Goal: Information Seeking & Learning: Learn about a topic

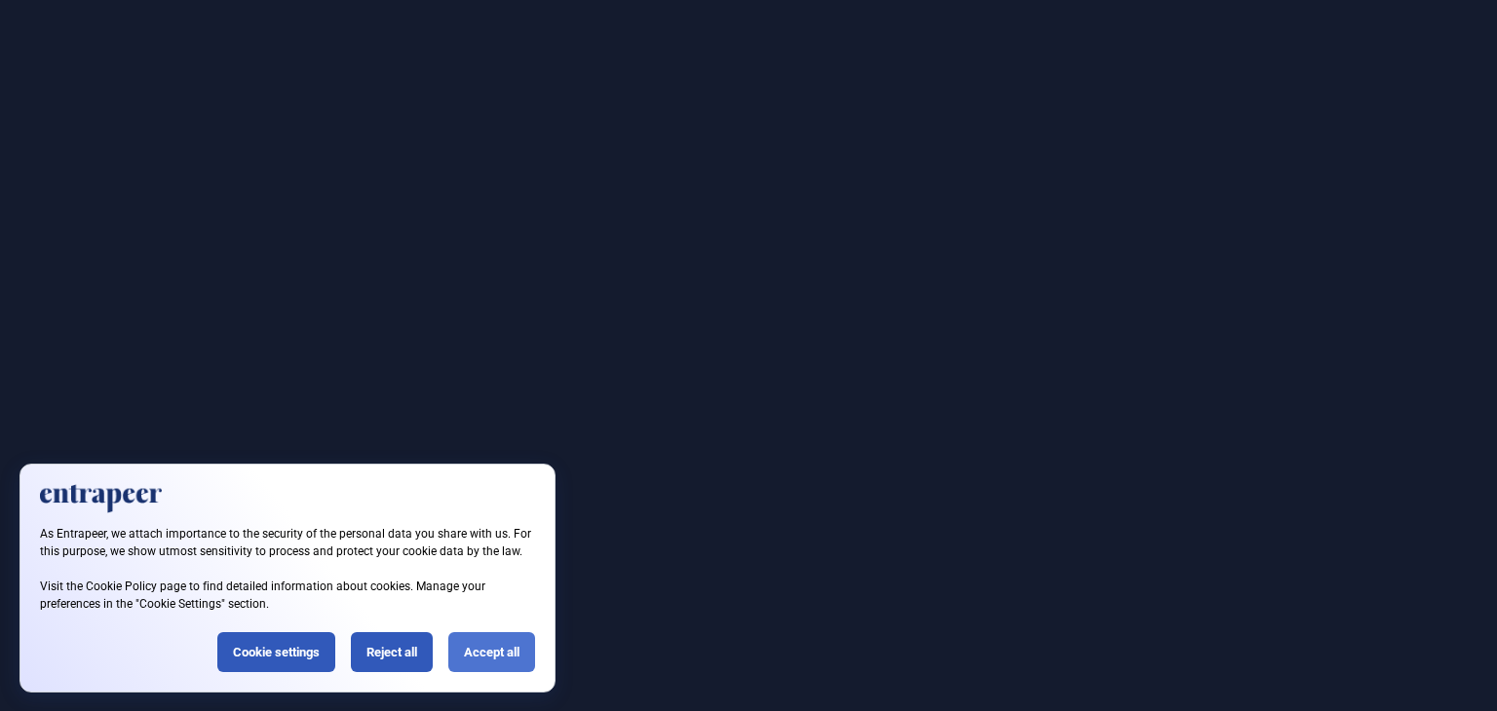
click at [476, 663] on div "Accept all" at bounding box center [491, 653] width 87 height 40
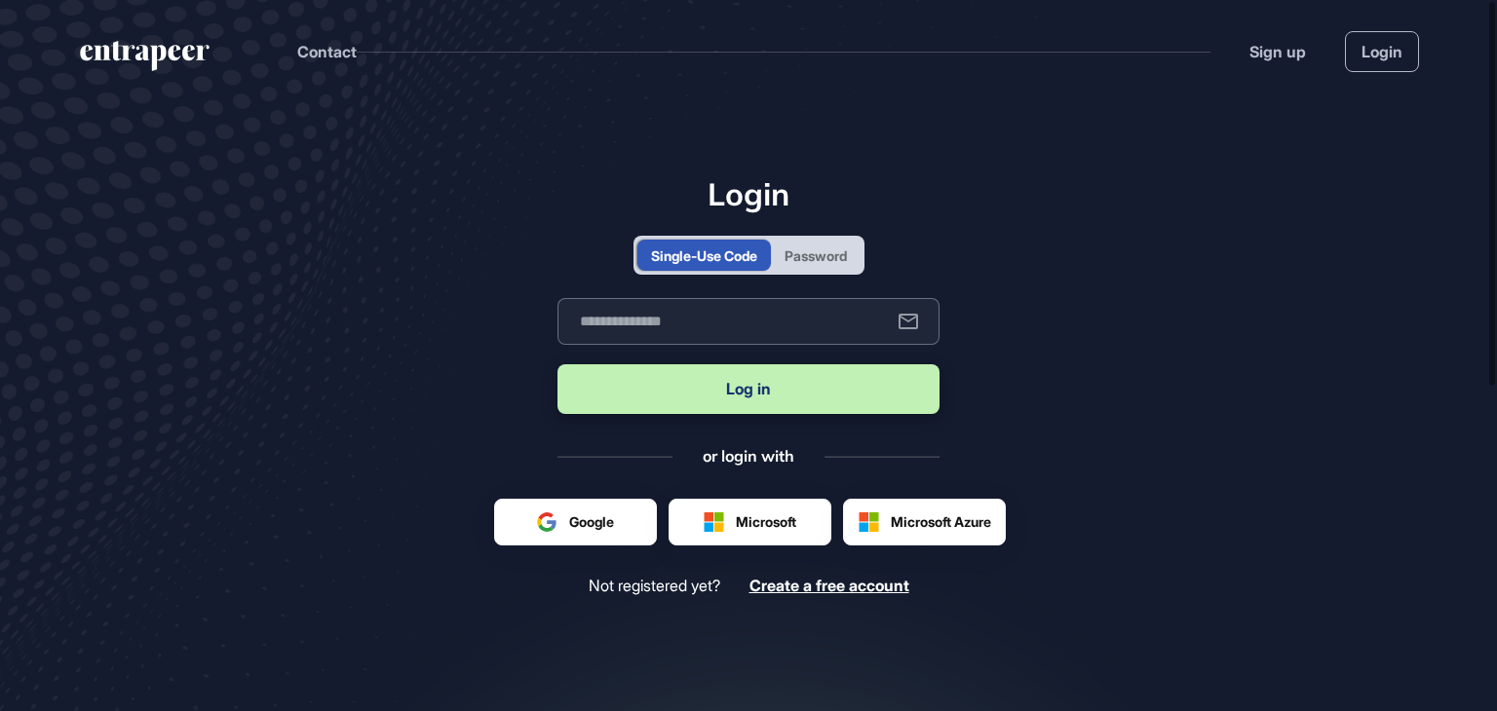
click at [703, 324] on input "text" at bounding box center [748, 321] width 382 height 47
type input "**********"
click at [753, 398] on button "Log in" at bounding box center [748, 389] width 382 height 50
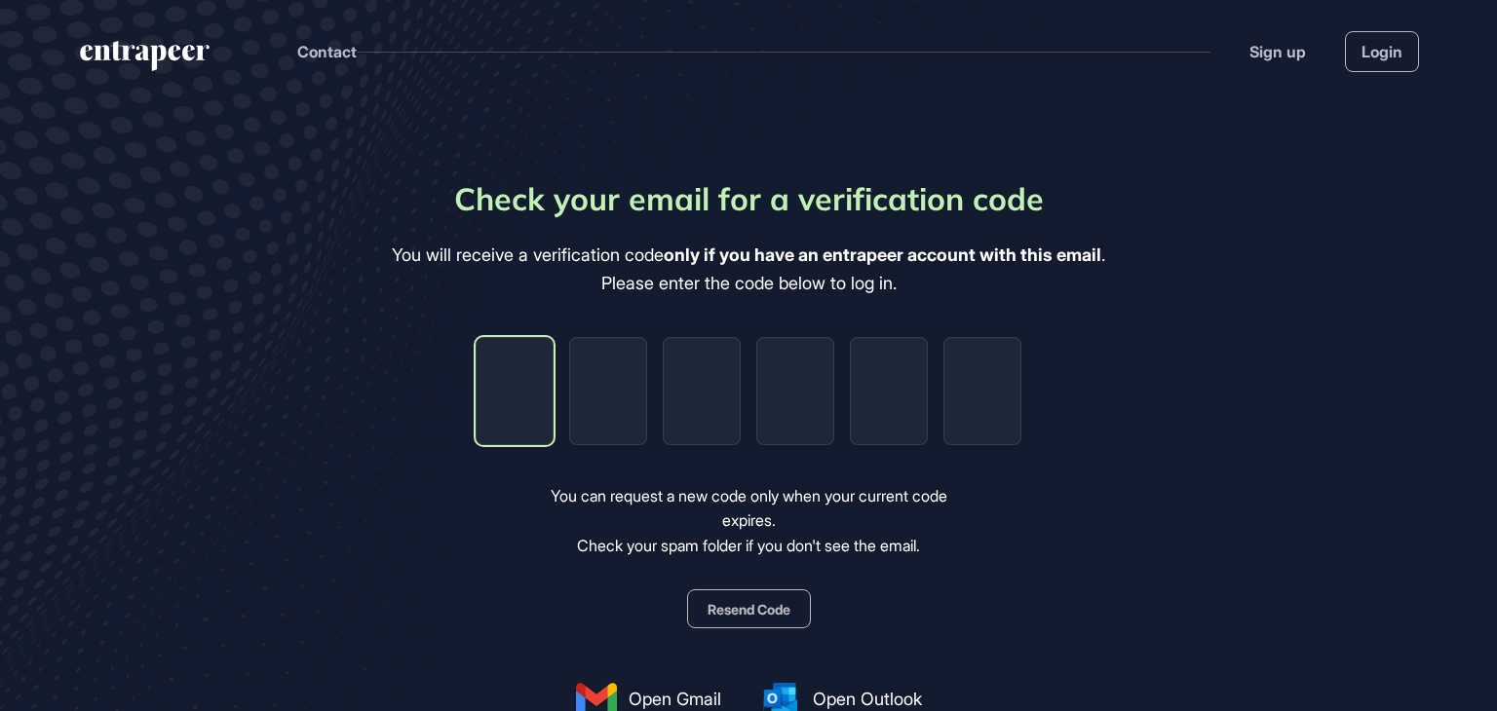
click at [518, 391] on input "tel" at bounding box center [515, 391] width 78 height 108
paste input "*"
type input "*"
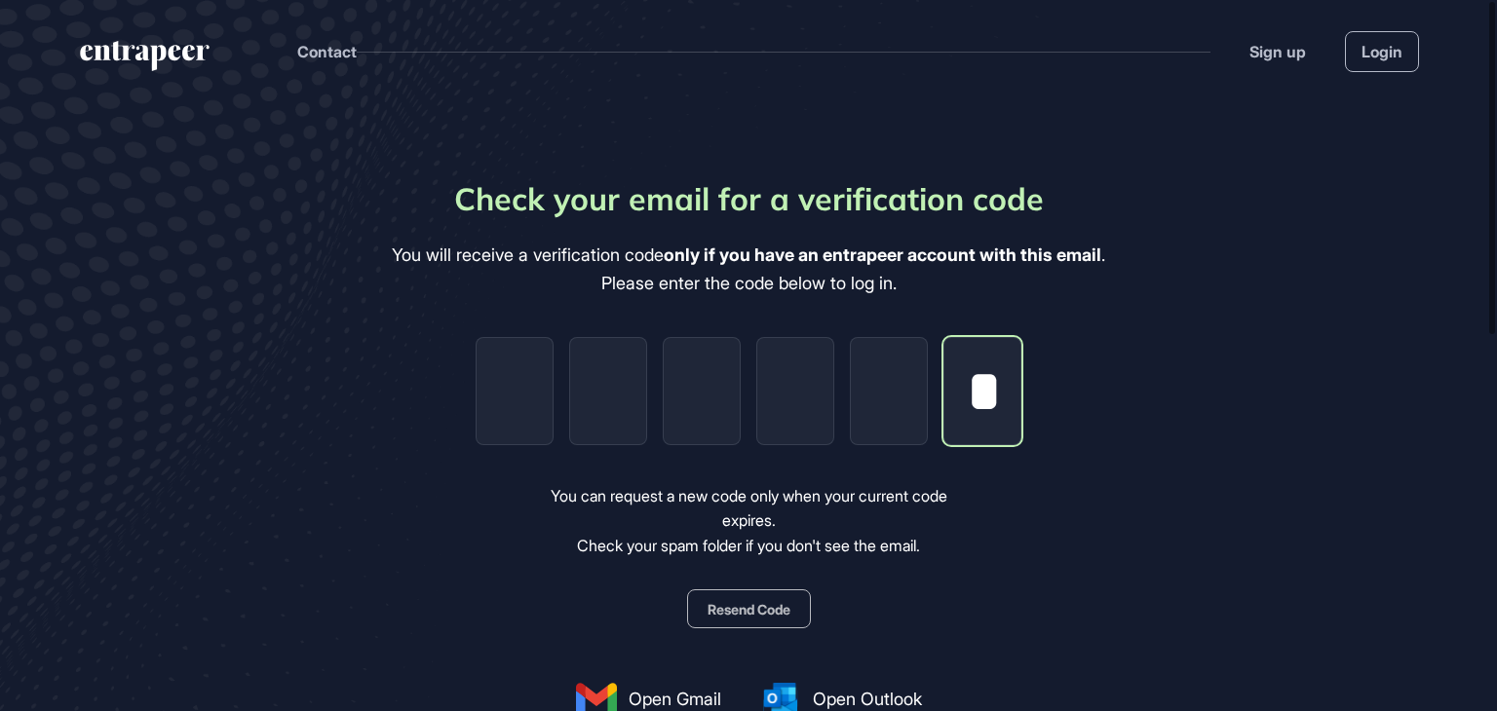
scroll to position [0, 3]
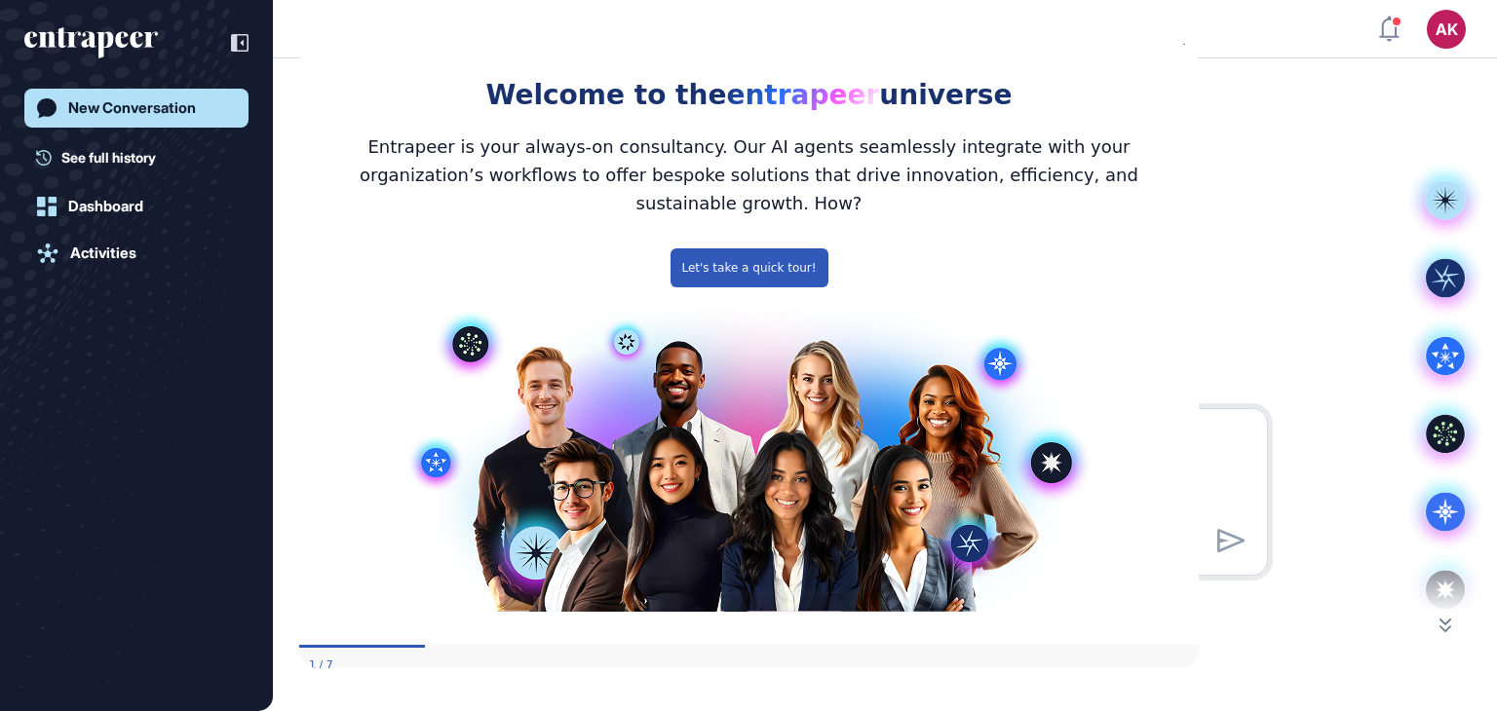
click at [1186, 44] on icon "Close Preview" at bounding box center [1186, 40] width 8 height 8
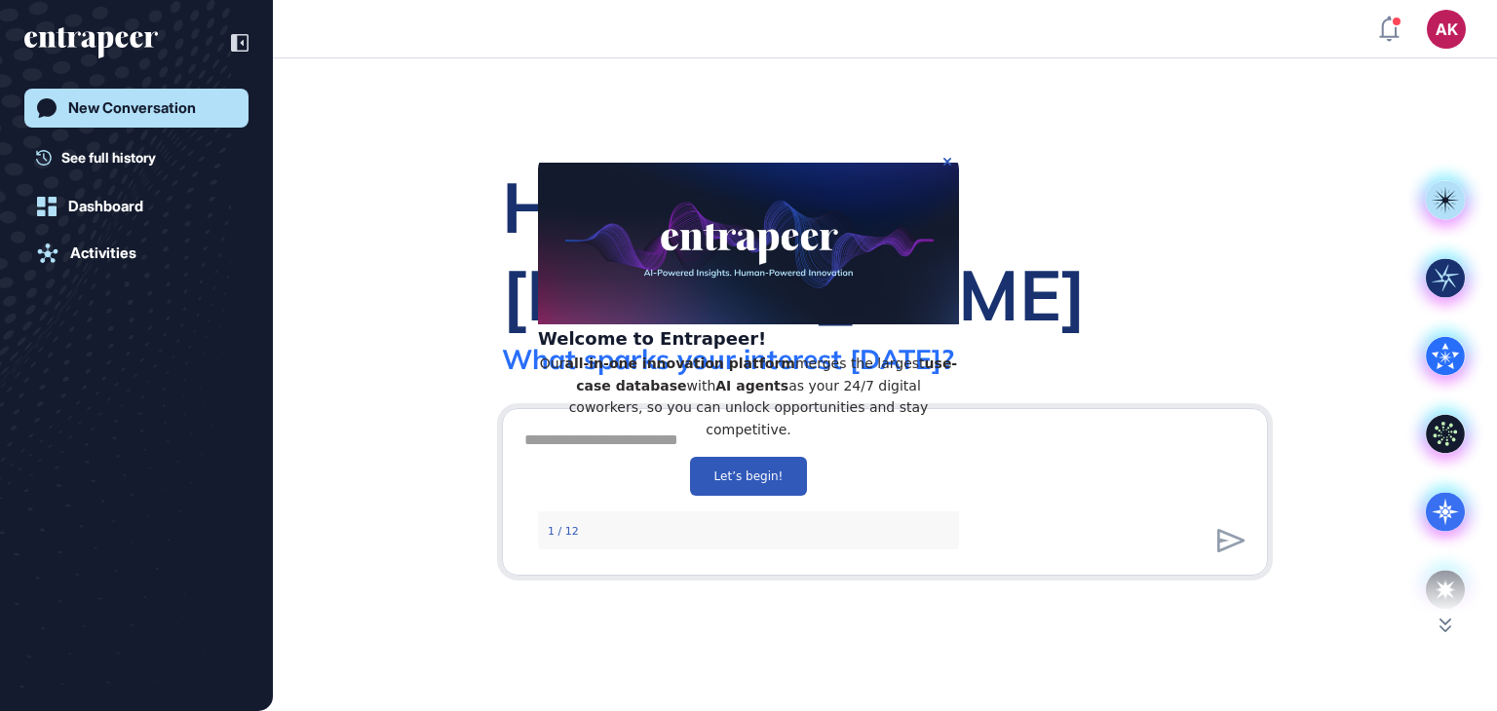
click at [746, 206] on img at bounding box center [748, 243] width 421 height 162
click at [787, 481] on button "Let’s begin!" at bounding box center [748, 475] width 117 height 39
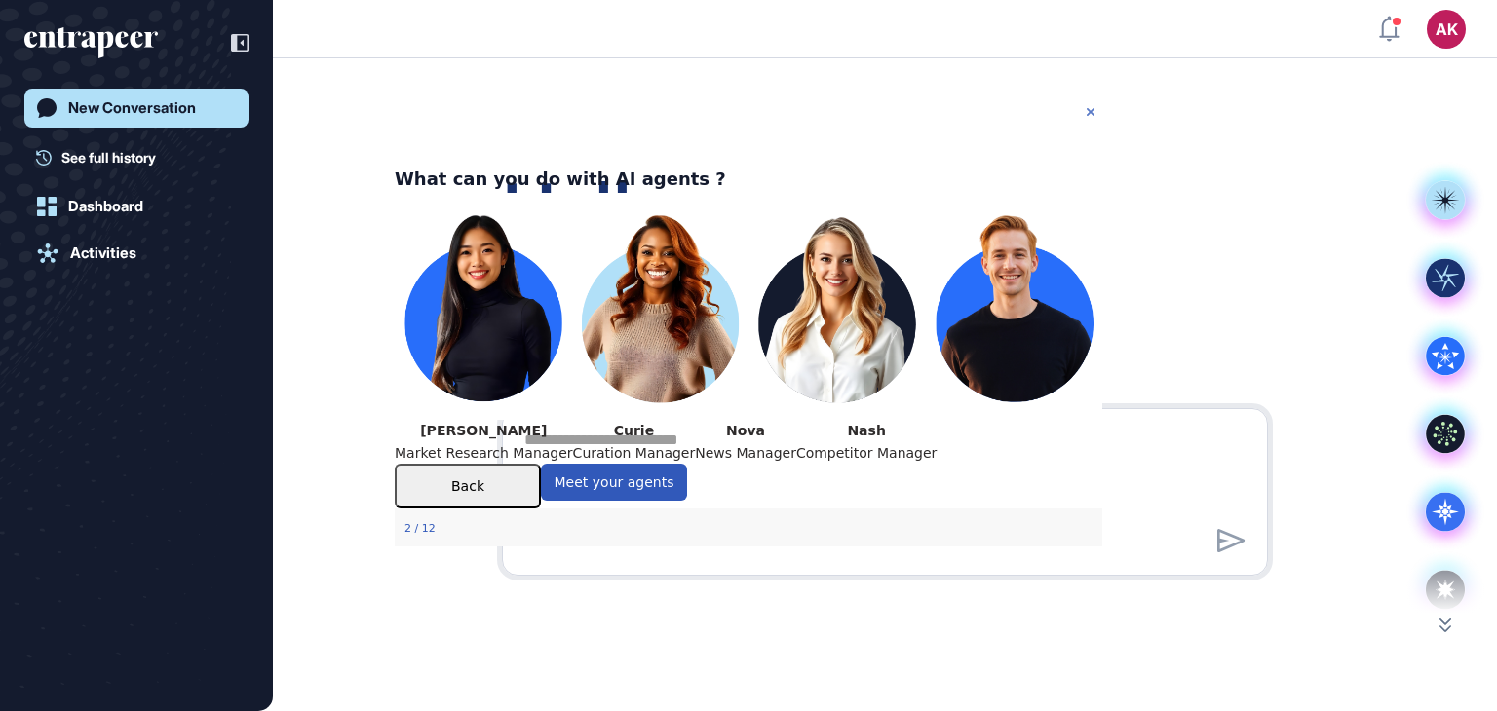
click at [1092, 108] on icon "Close Preview" at bounding box center [1091, 112] width 8 height 8
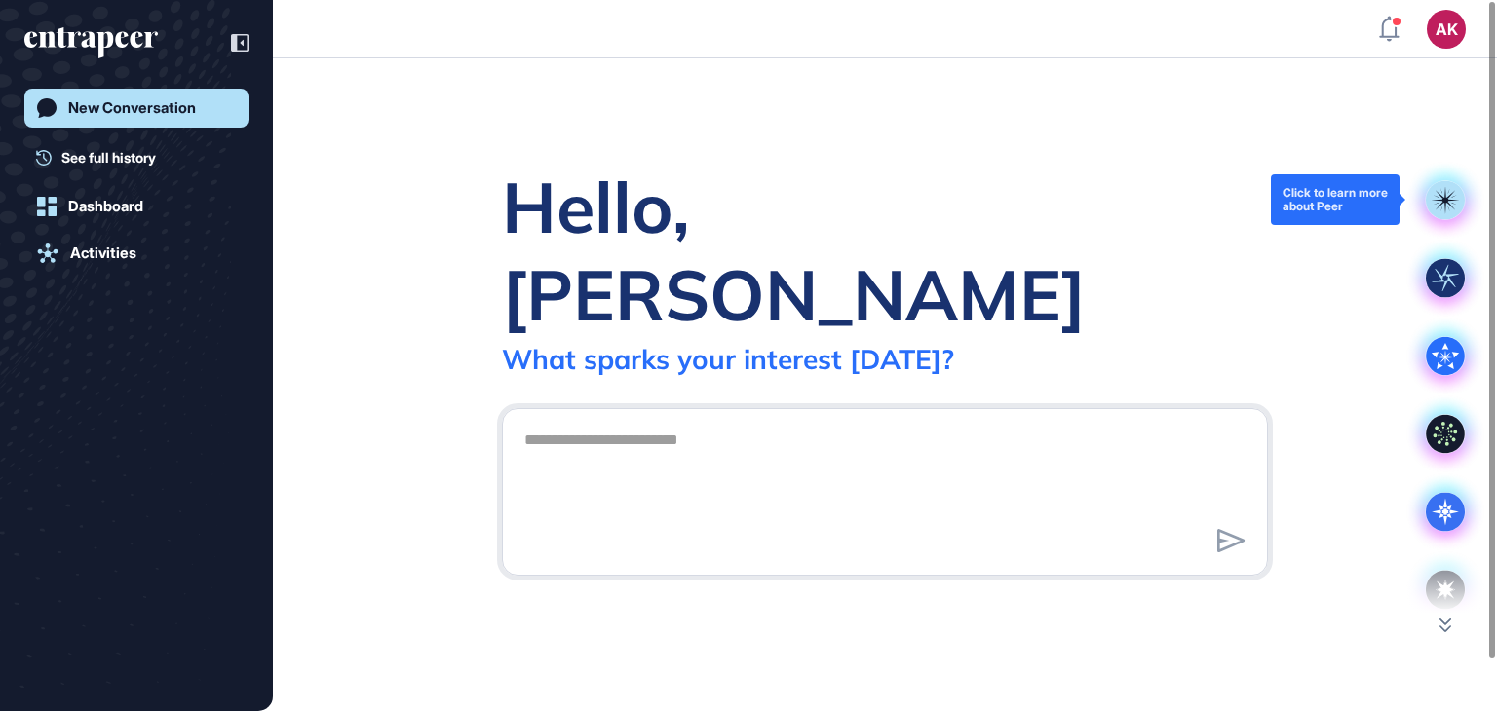
click at [1443, 201] on icon at bounding box center [1445, 200] width 6 height 6
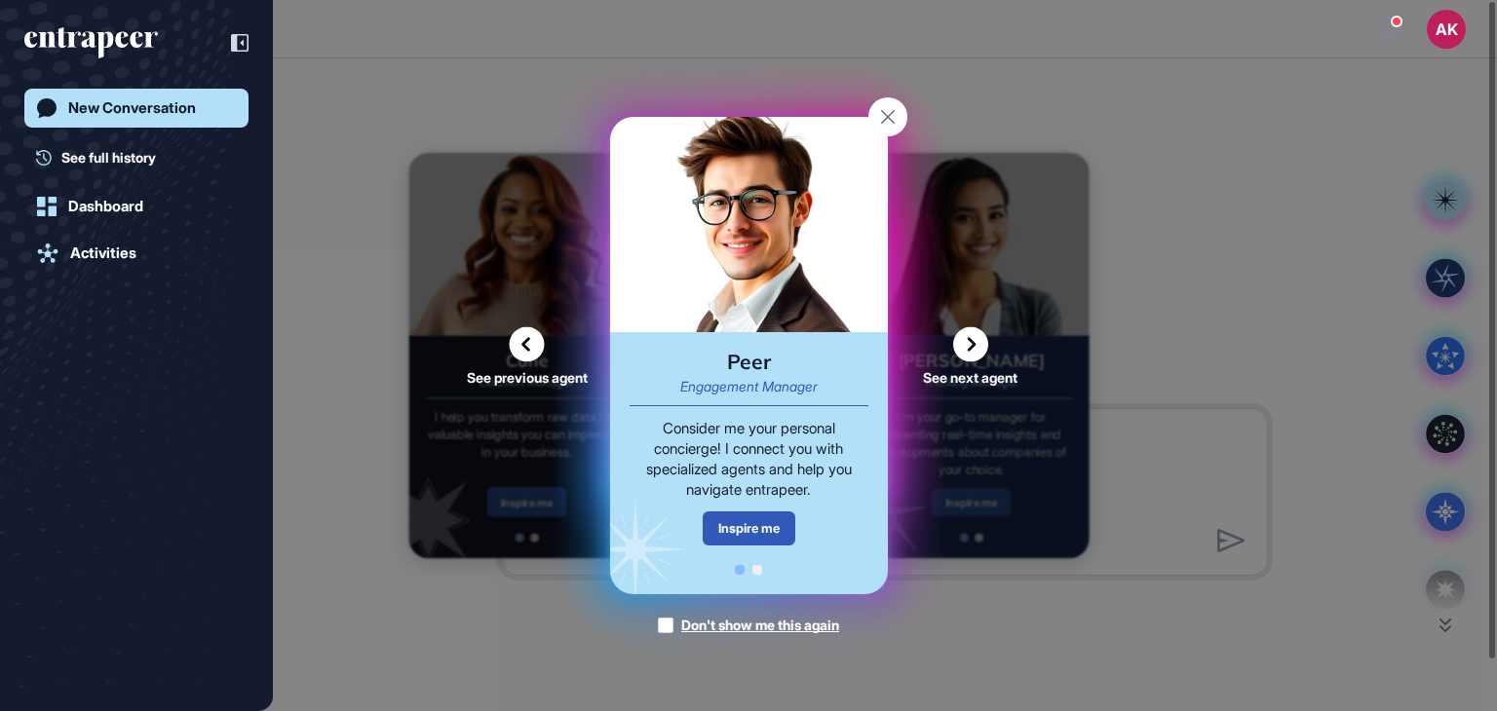
click at [525, 344] on icon at bounding box center [527, 344] width 35 height 35
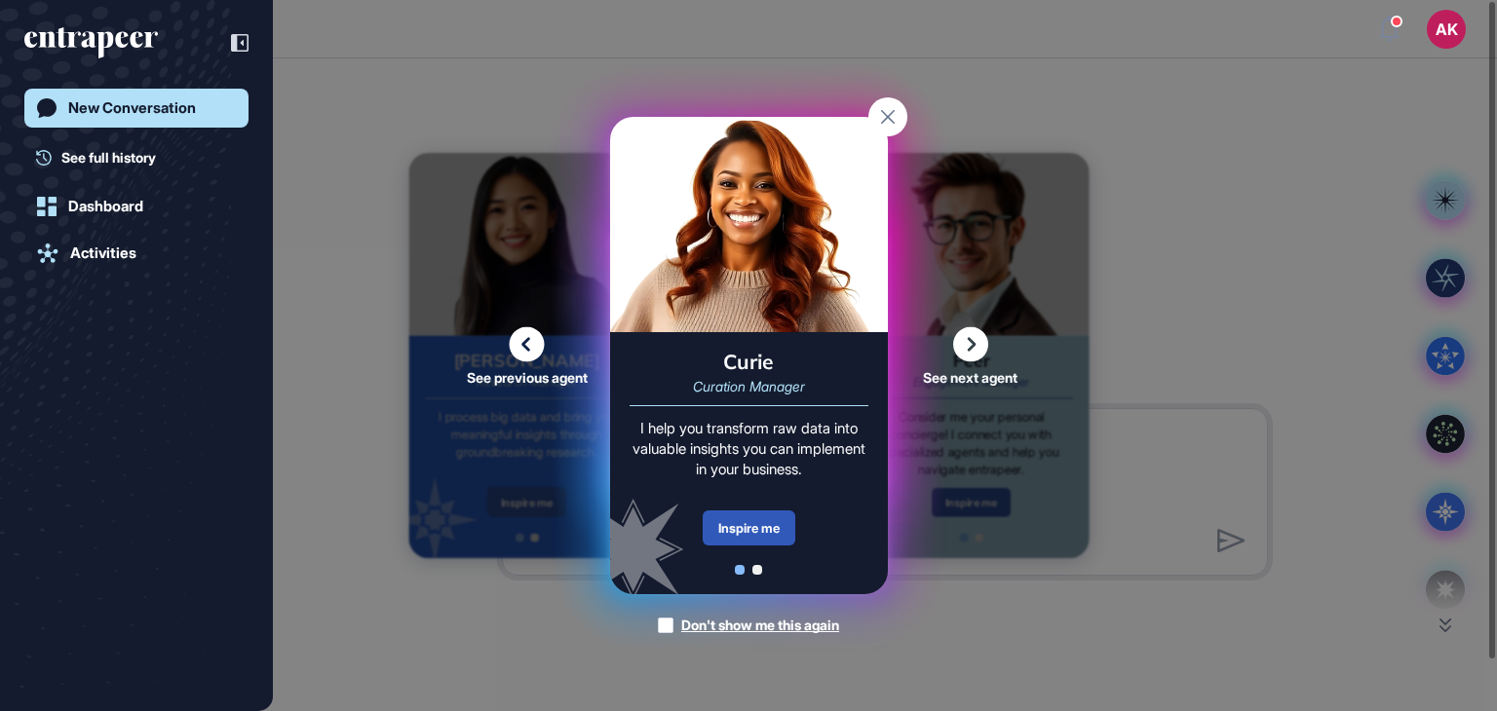
click at [957, 348] on icon at bounding box center [970, 344] width 35 height 35
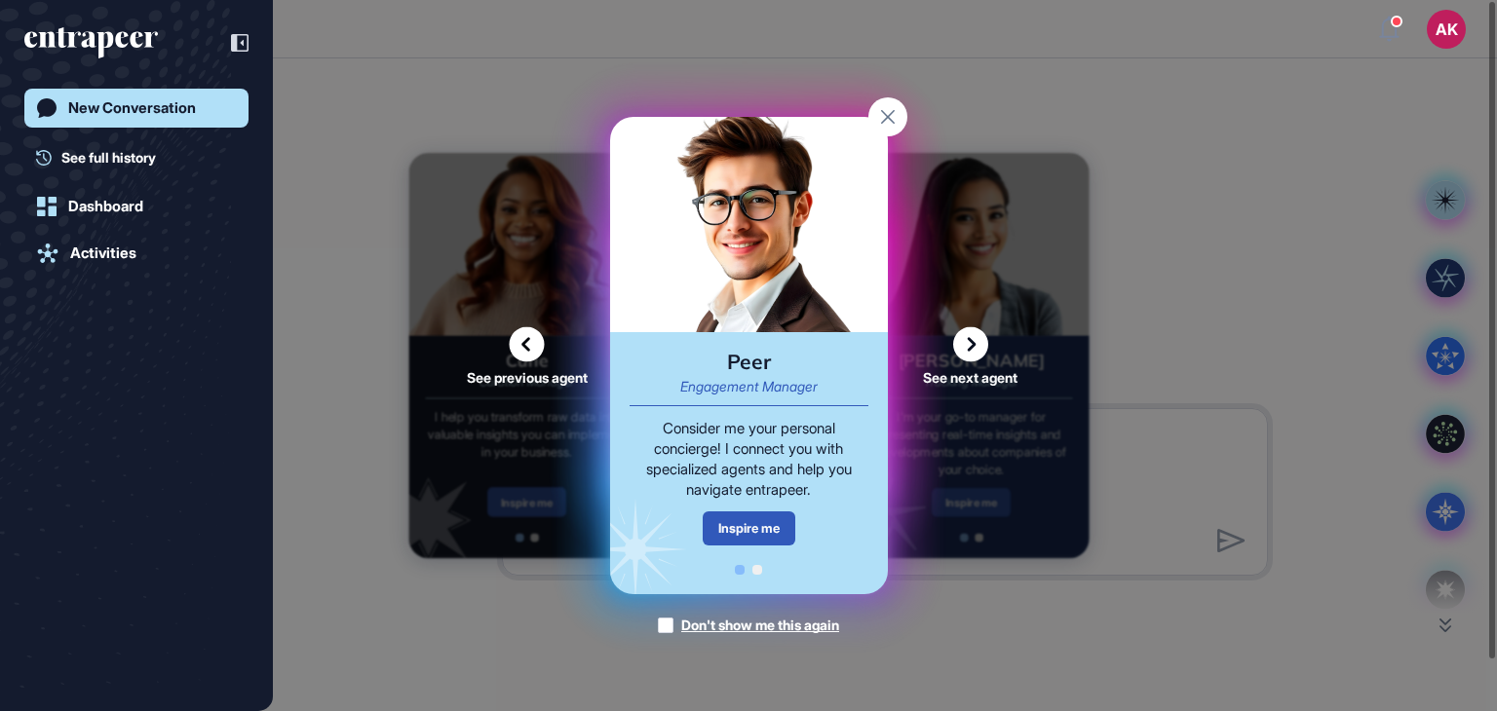
click at [957, 348] on icon at bounding box center [970, 344] width 35 height 35
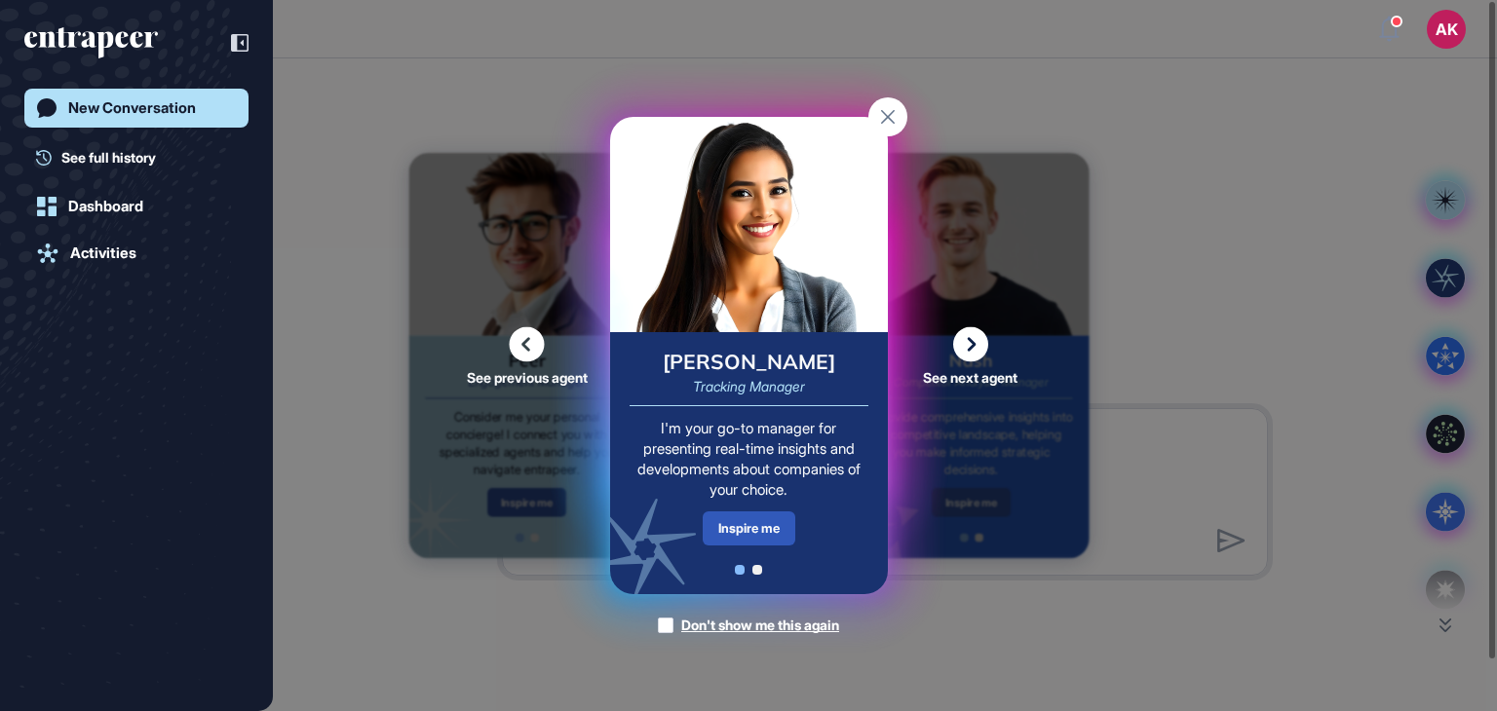
click at [966, 347] on icon at bounding box center [970, 344] width 35 height 35
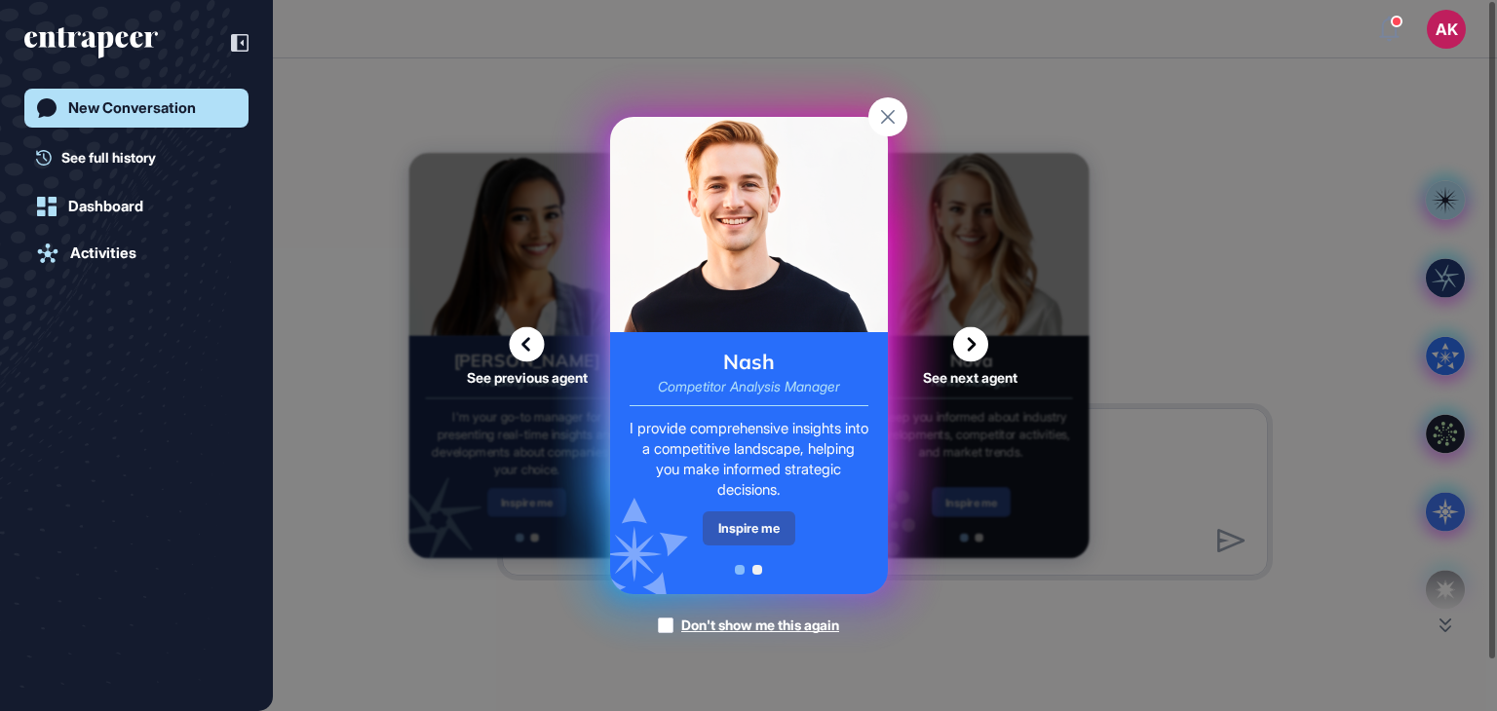
click at [966, 347] on icon at bounding box center [970, 344] width 35 height 35
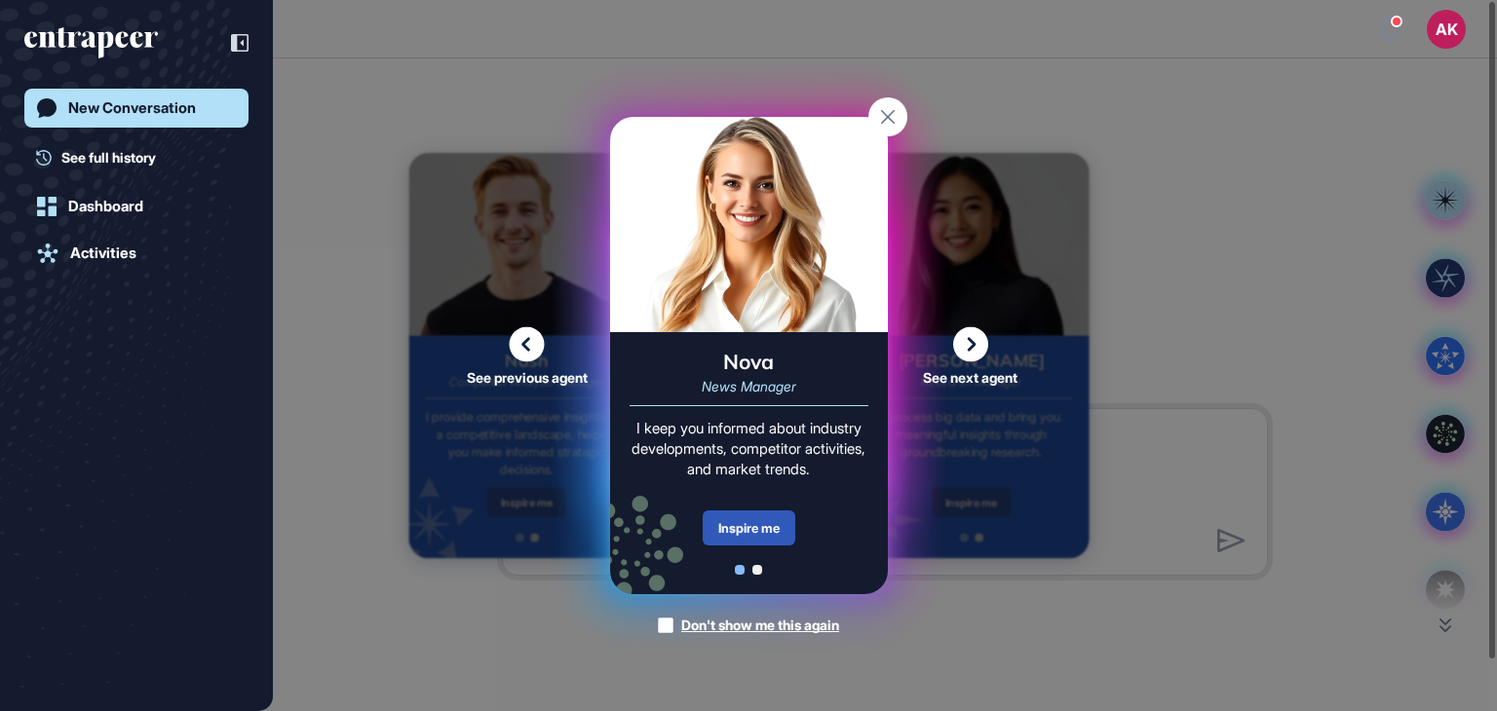
click at [966, 347] on icon at bounding box center [970, 344] width 35 height 35
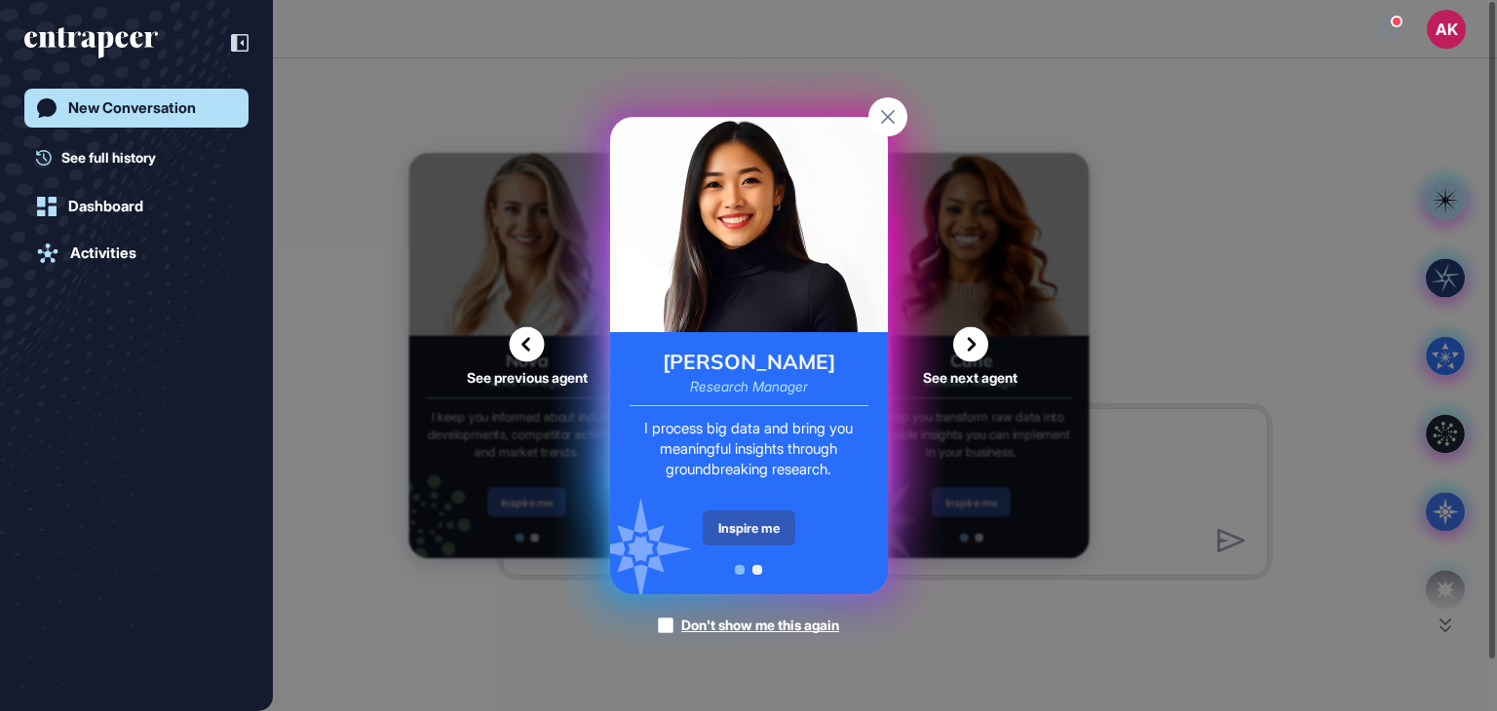
click at [745, 422] on div "I process big data and bring you meaningful insights through groundbreaking res…" at bounding box center [749, 448] width 239 height 61
click at [744, 519] on div "Inspire me" at bounding box center [749, 528] width 93 height 35
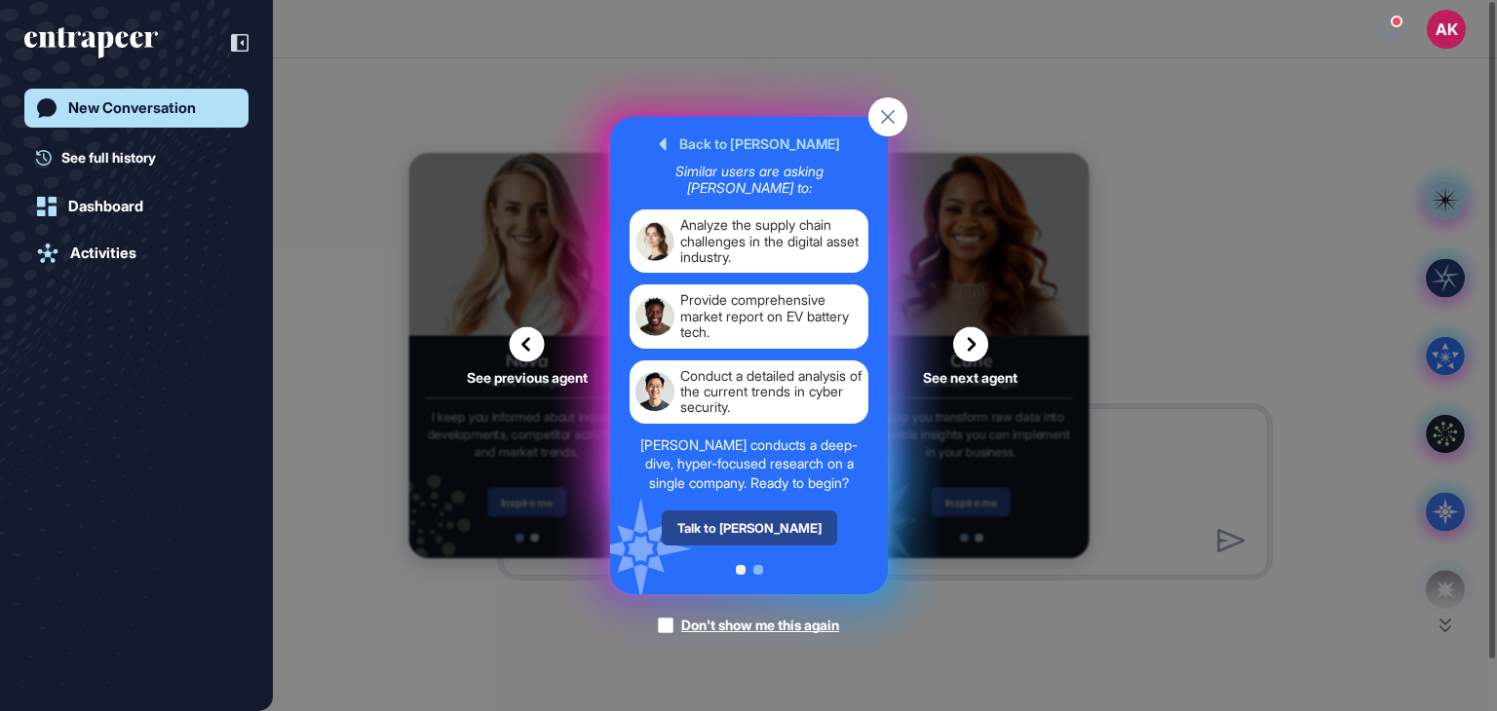
click at [766, 526] on div "Talk to Reese" at bounding box center [748, 528] width 175 height 35
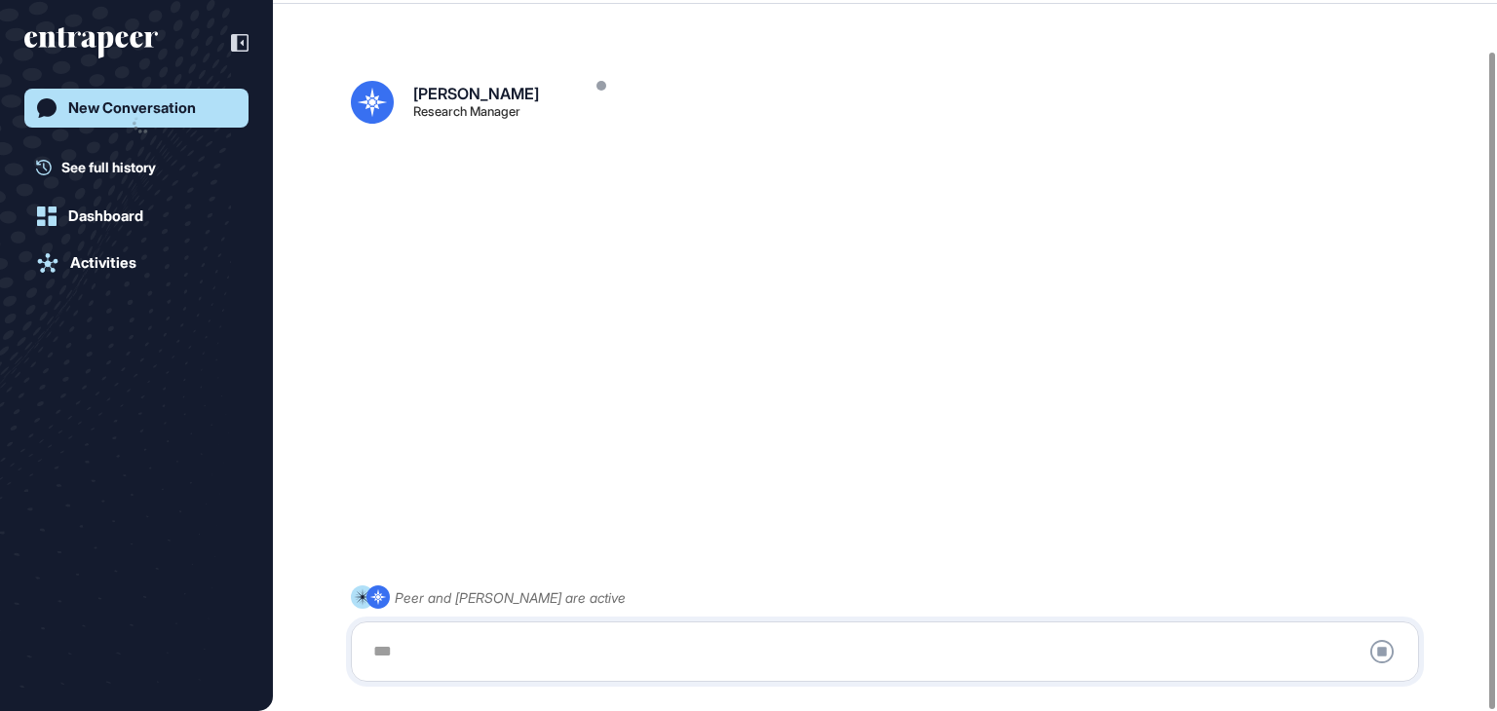
scroll to position [55, 0]
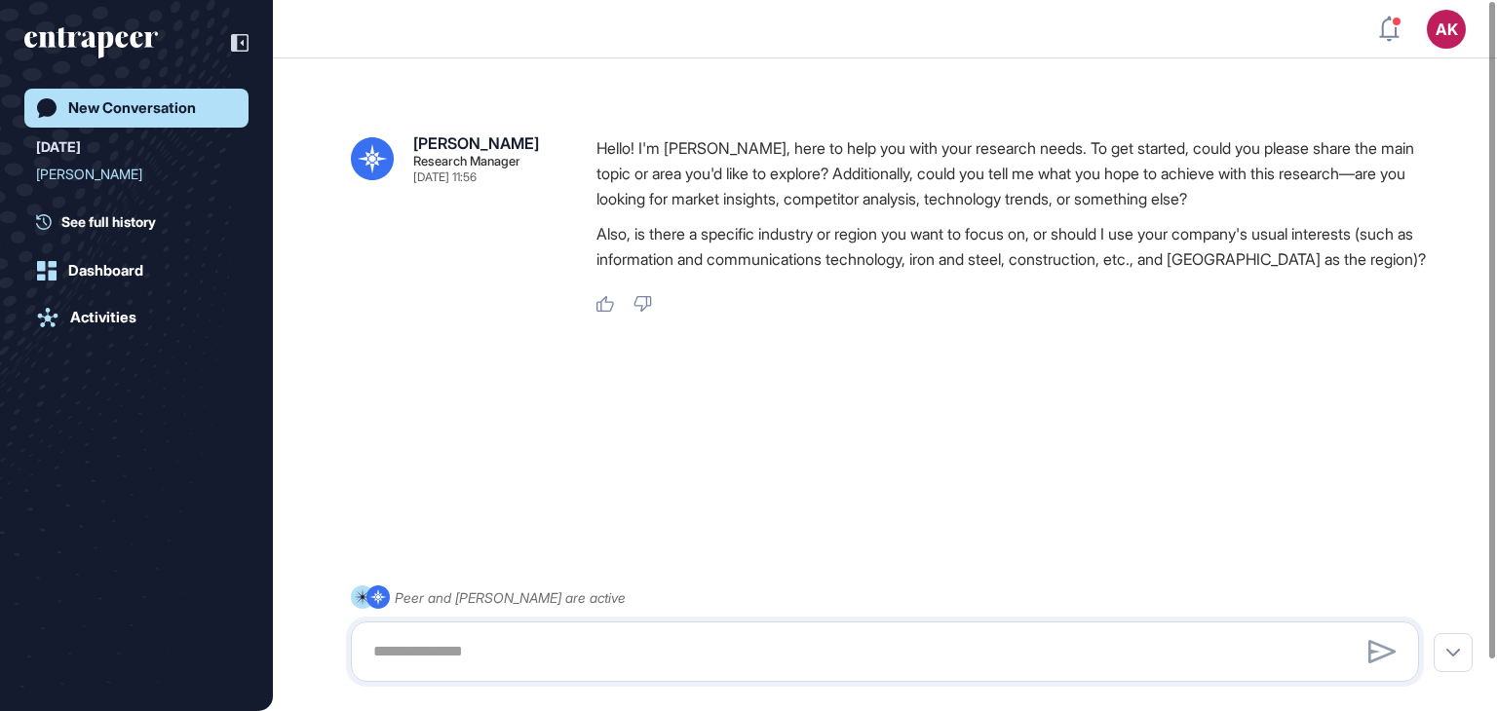
click at [101, 104] on div "New Conversation" at bounding box center [132, 108] width 128 height 18
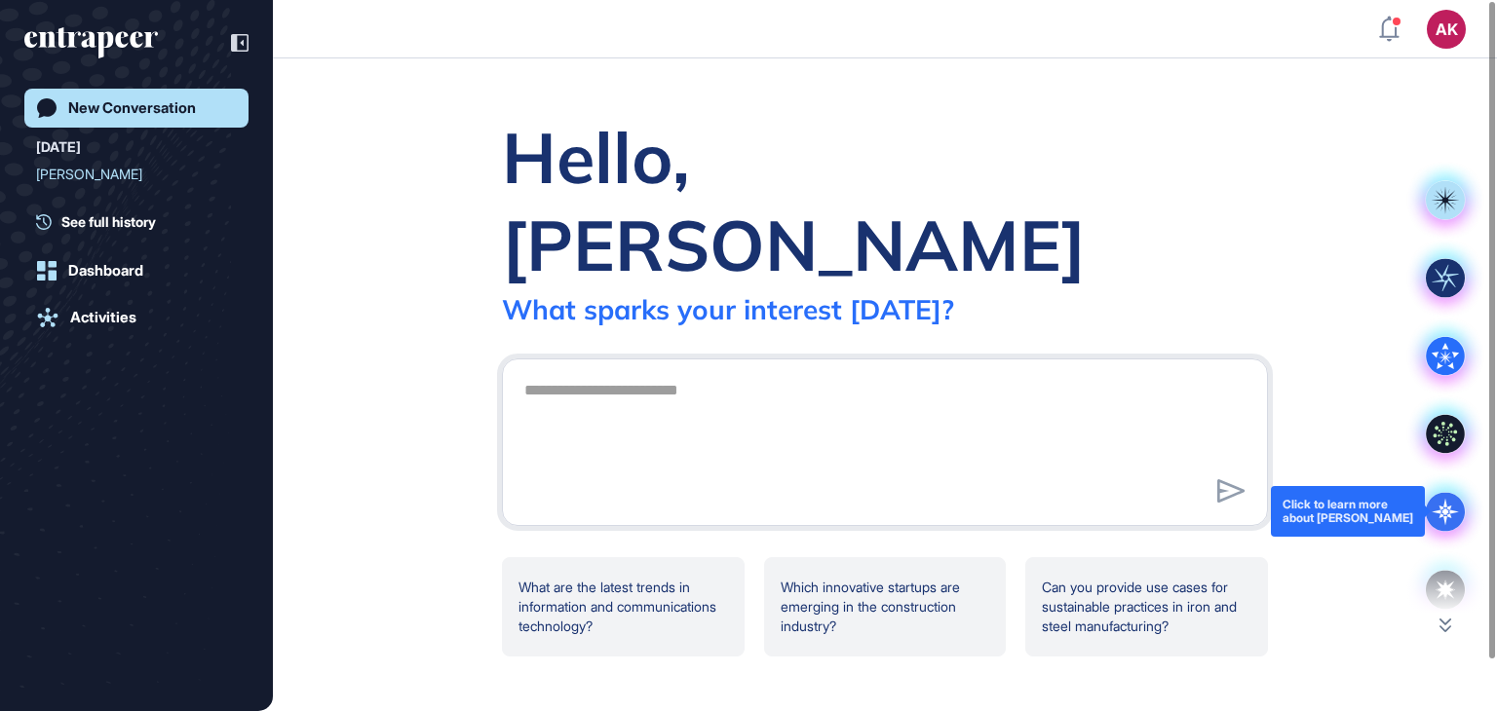
click at [1453, 505] on icon at bounding box center [1445, 511] width 39 height 39
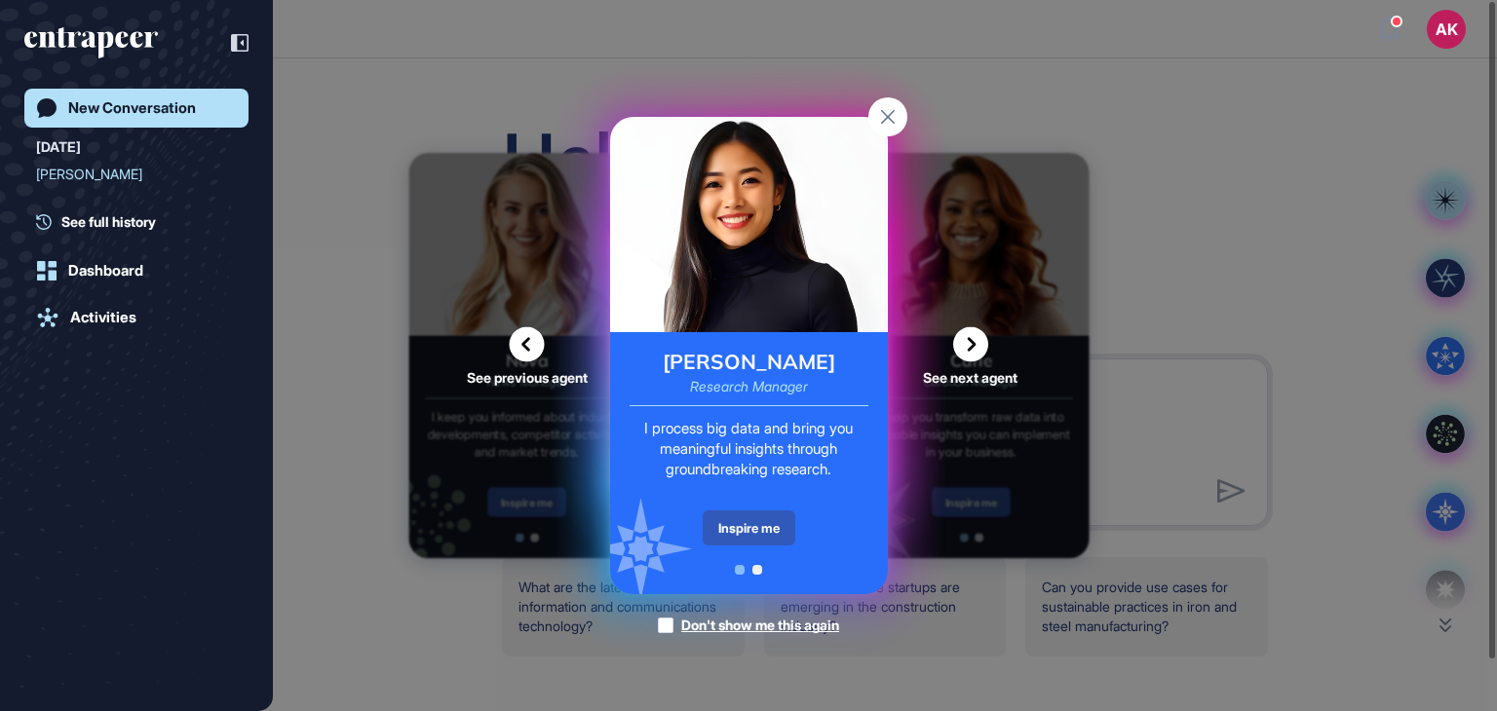
click at [1444, 628] on div "See previous agent See next agent Peer Engagement Manager Consider me your pers…" at bounding box center [748, 355] width 1497 height 711
click at [1262, 218] on div "See previous agent See next agent Peer Engagement Manager Consider me your pers…" at bounding box center [748, 355] width 1497 height 711
click at [877, 114] on rect at bounding box center [887, 116] width 39 height 39
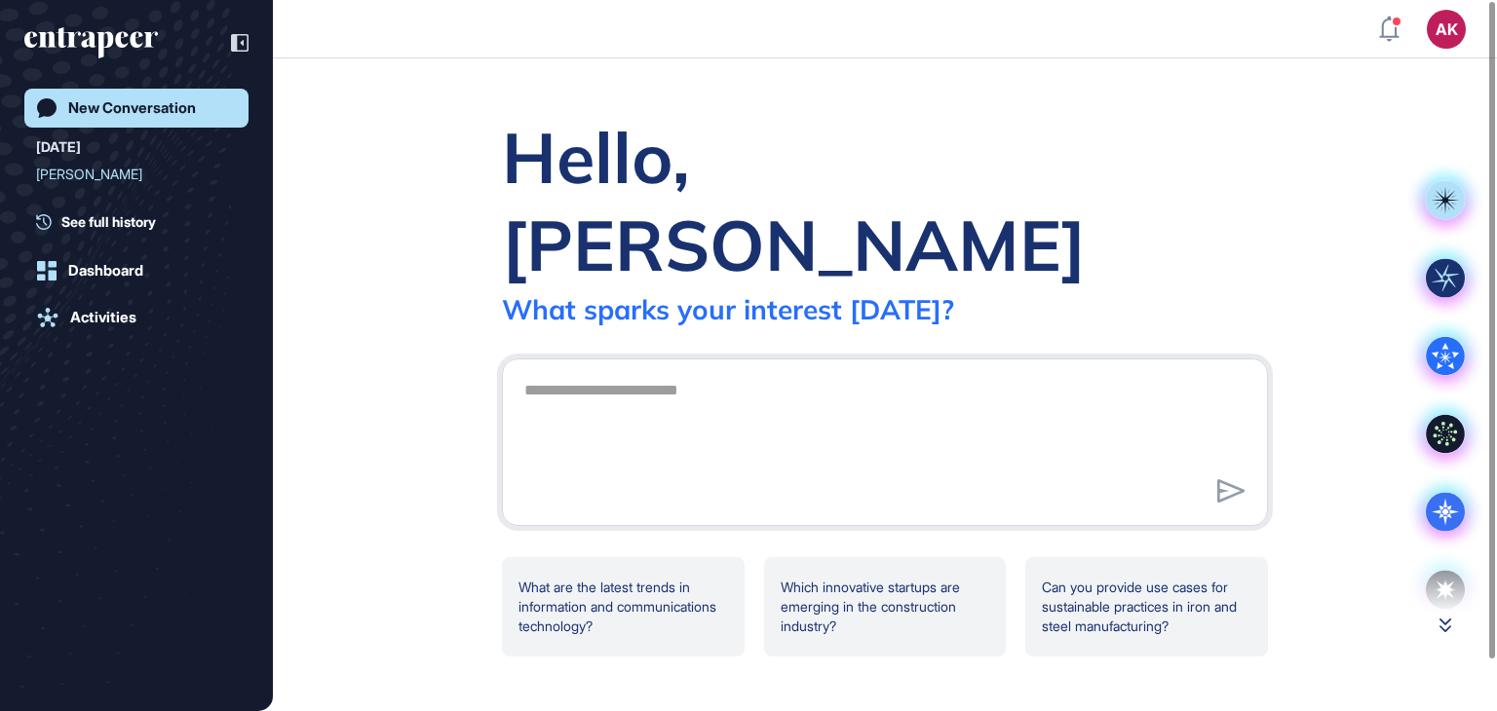
click at [1440, 627] on icon at bounding box center [1445, 626] width 12 height 14
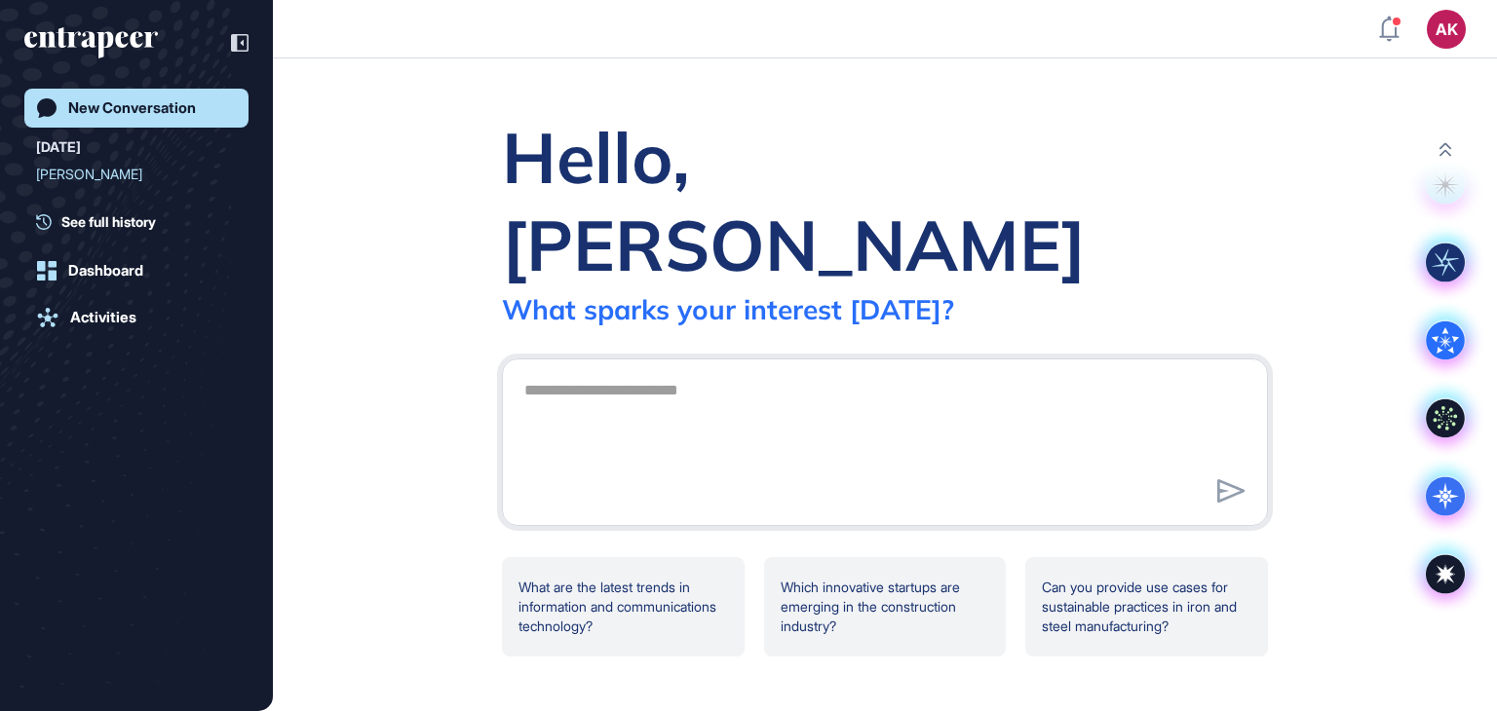
click at [1445, 495] on icon at bounding box center [1445, 496] width 7 height 7
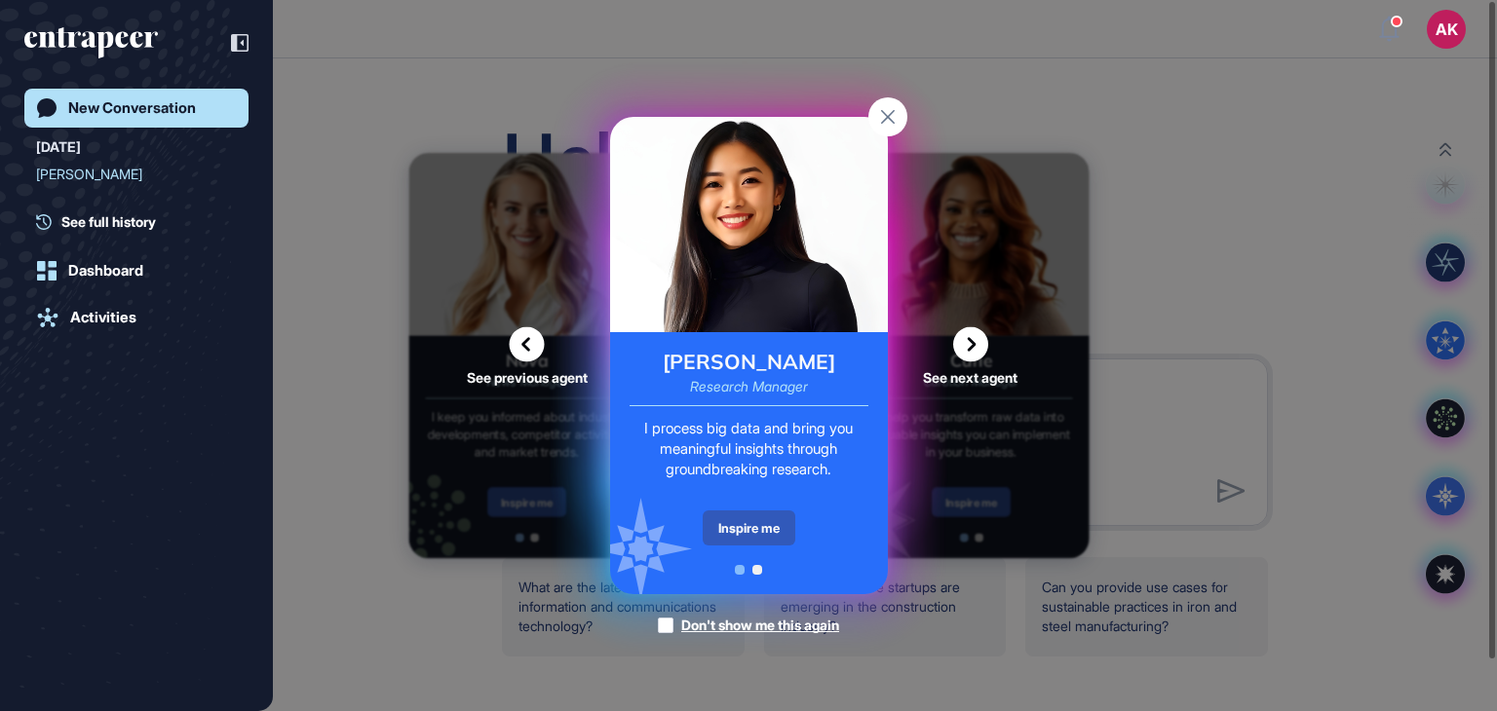
click at [1322, 582] on div "See previous agent See next agent Peer Engagement Manager Consider me your pers…" at bounding box center [748, 355] width 1497 height 711
click at [1310, 343] on div "See previous agent See next agent Peer Engagement Manager Consider me your pers…" at bounding box center [748, 355] width 1497 height 711
click at [880, 120] on rect at bounding box center [887, 116] width 39 height 39
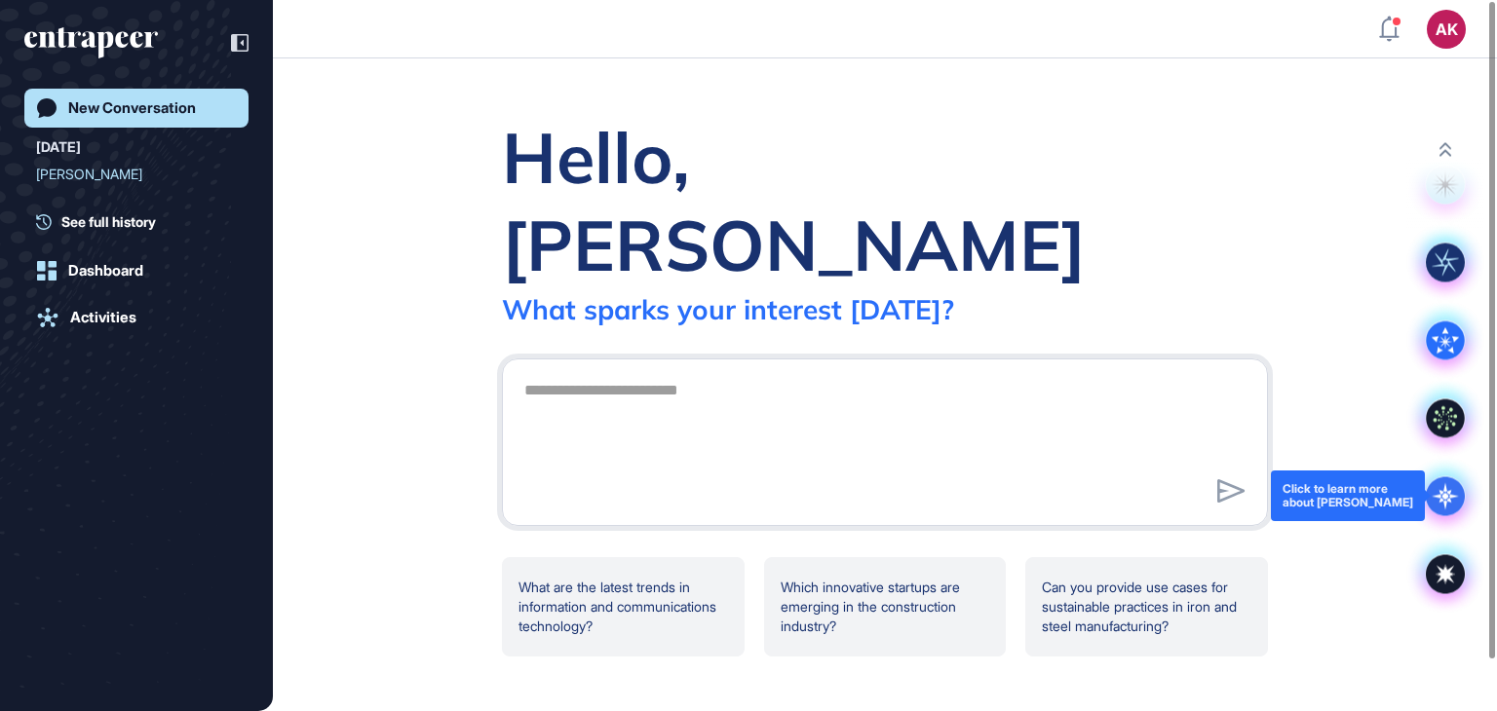
click at [1438, 492] on icon at bounding box center [1445, 496] width 39 height 39
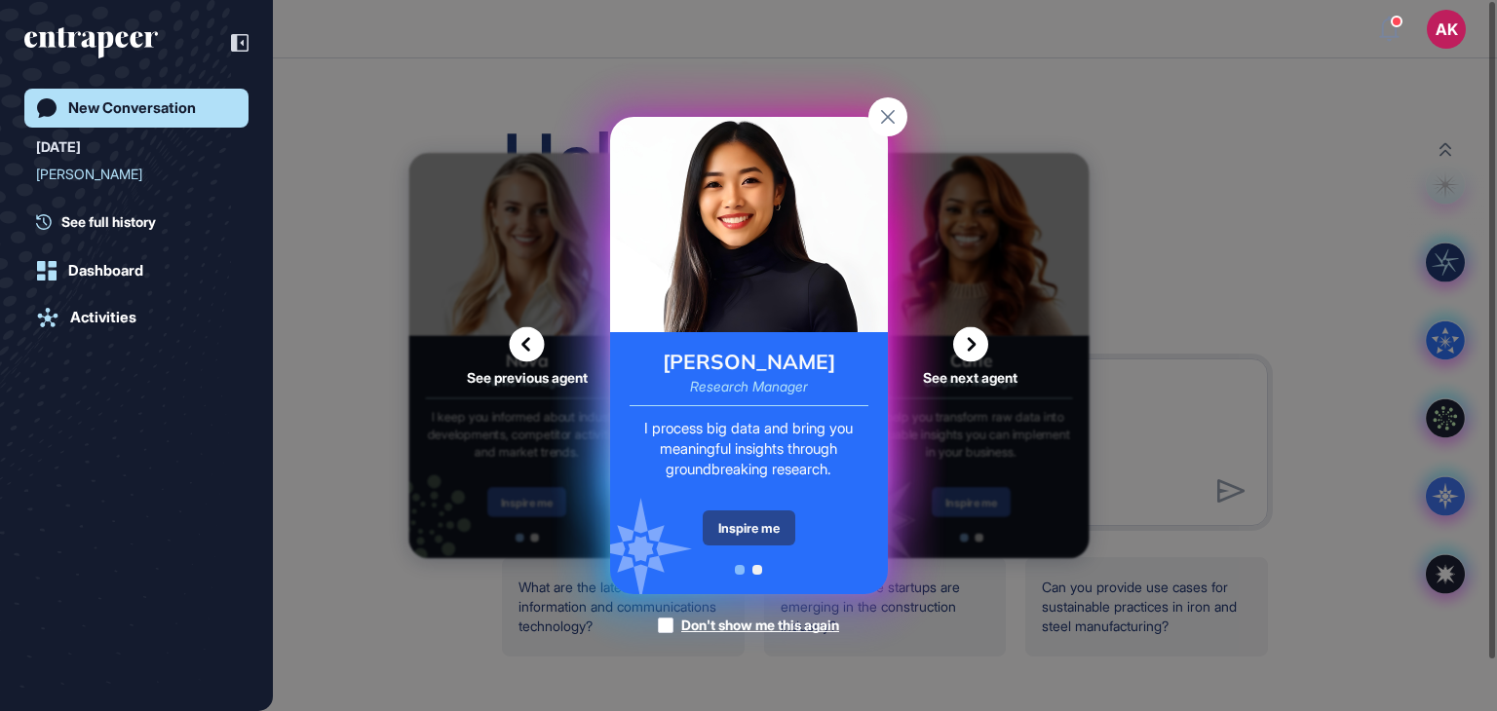
click at [760, 526] on div "Inspire me" at bounding box center [749, 528] width 93 height 35
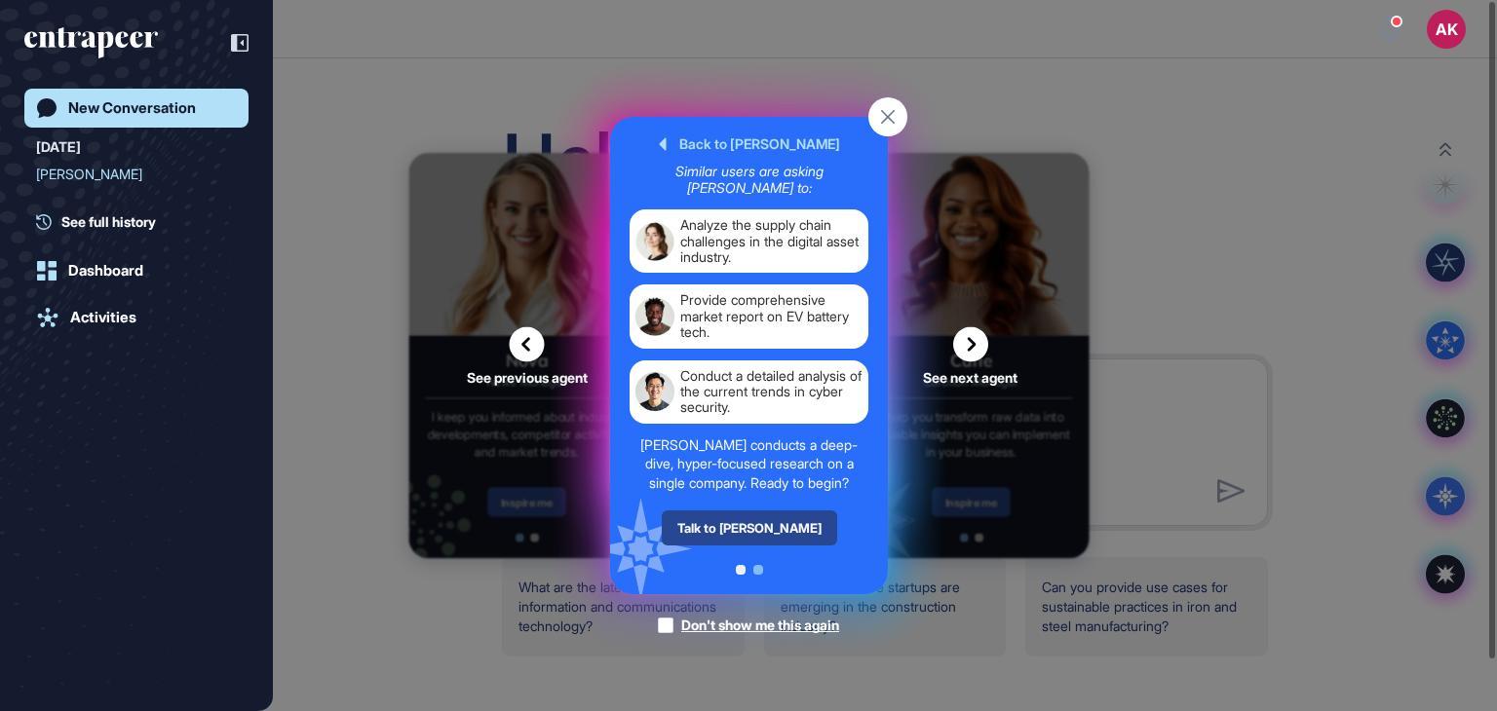
click at [760, 525] on div "Talk to Reese" at bounding box center [748, 528] width 175 height 35
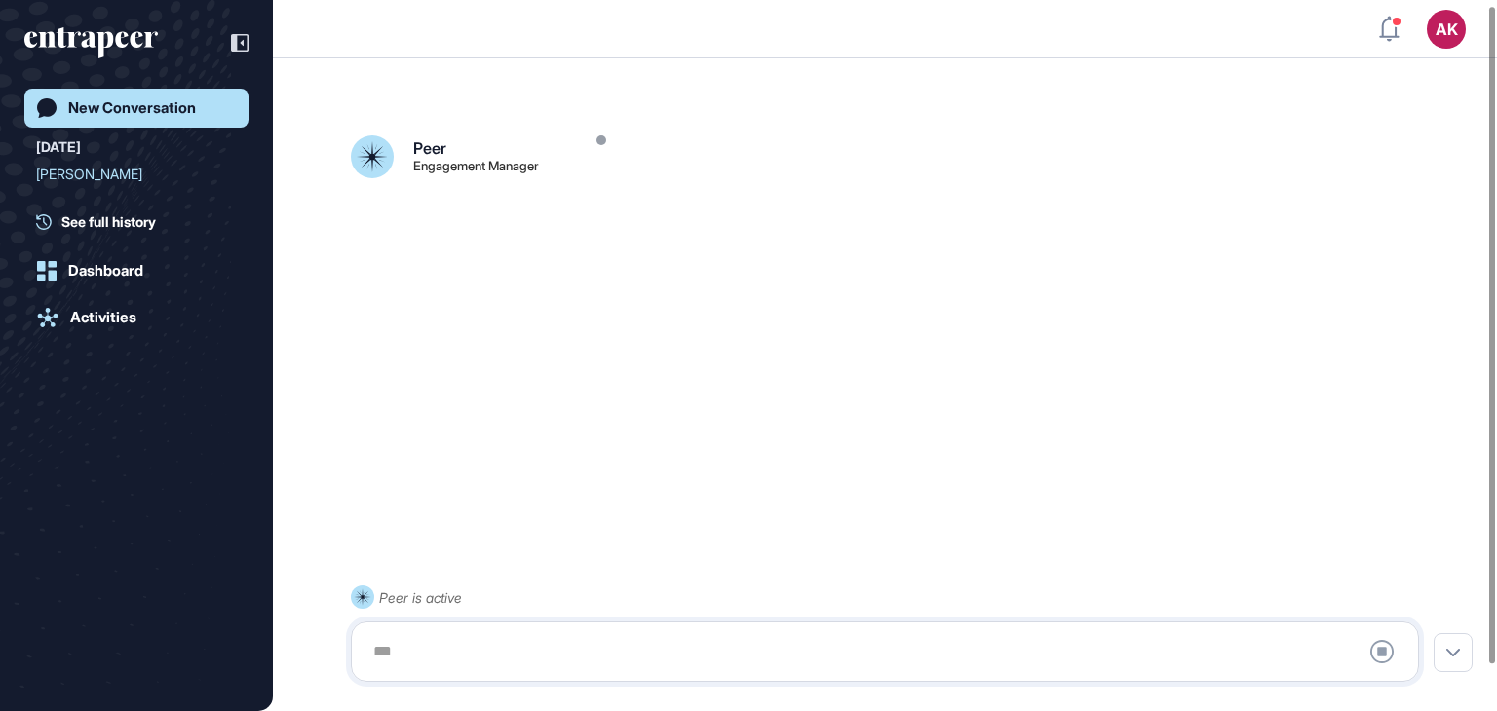
scroll to position [54, 0]
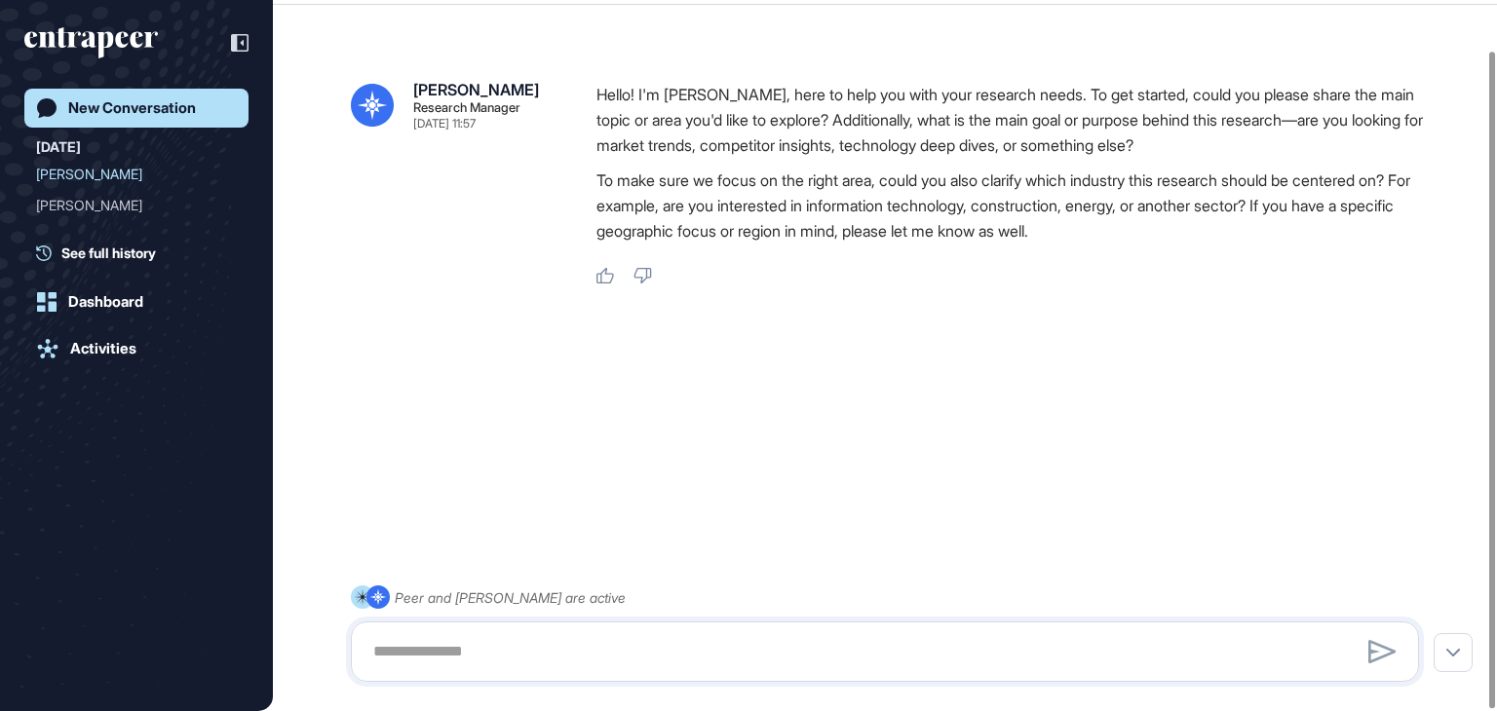
scroll to position [55, 0]
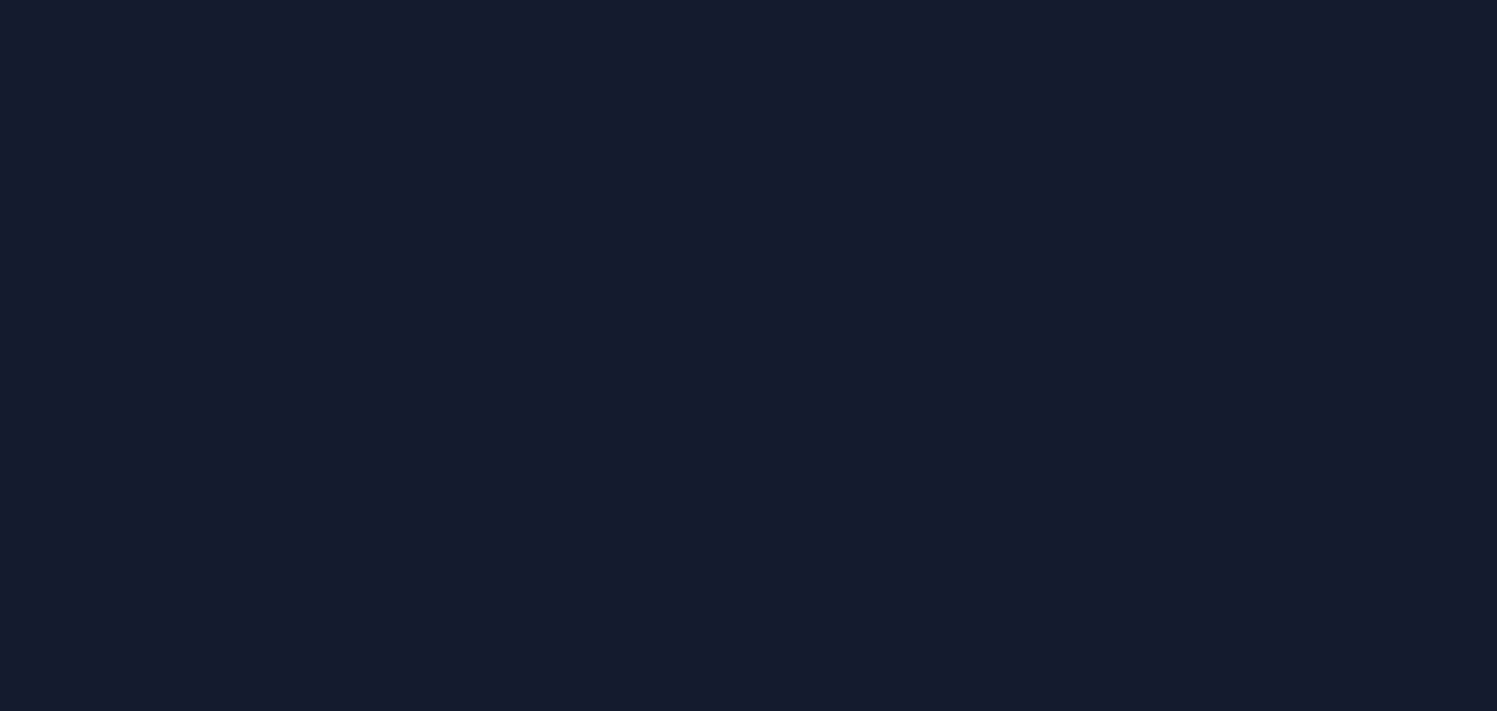
drag, startPoint x: 521, startPoint y: 245, endPoint x: 231, endPoint y: 2, distance: 378.5
click at [515, 240] on div at bounding box center [748, 355] width 1497 height 711
